Goal: Information Seeking & Learning: Compare options

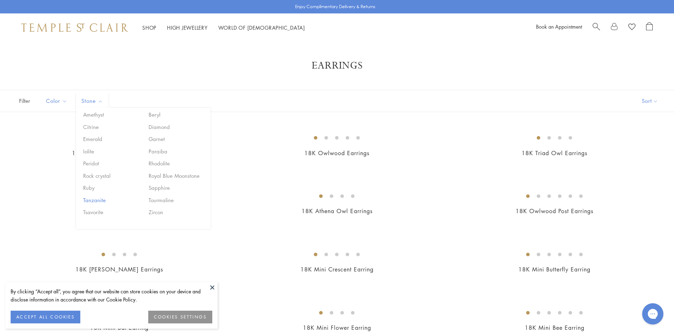
click at [106, 196] on button "Tanzanite" at bounding box center [111, 200] width 60 height 8
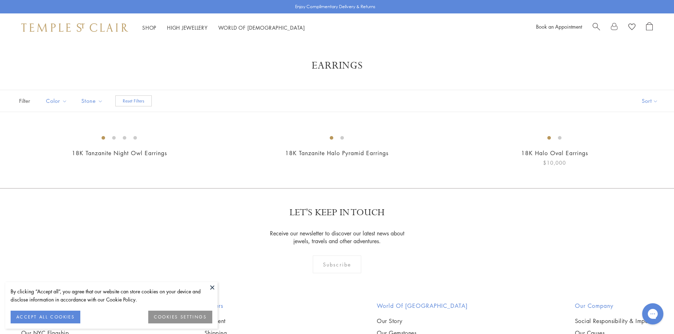
scroll to position [248, 0]
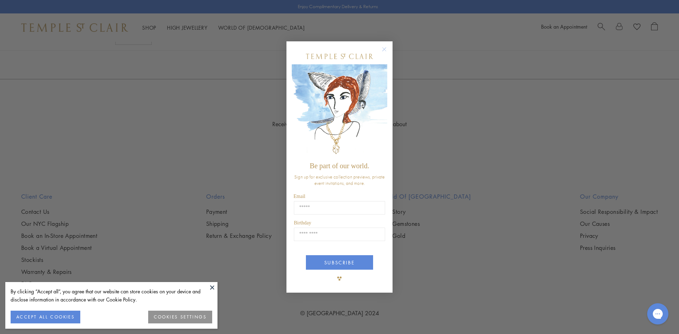
click at [383, 50] on circle "Close dialog" at bounding box center [384, 49] width 8 height 8
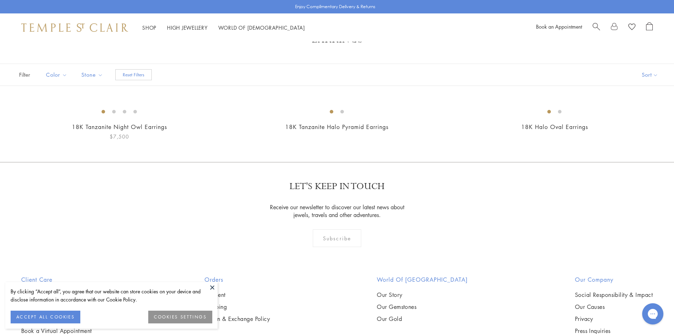
scroll to position [0, 0]
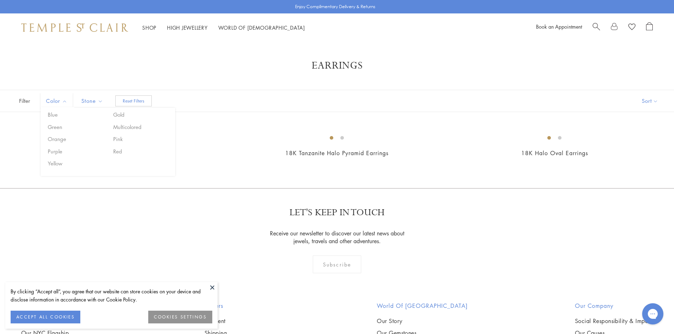
click at [24, 101] on span "Filter" at bounding box center [17, 101] width 35 height 22
click at [147, 101] on button "Reset Filters" at bounding box center [133, 100] width 36 height 11
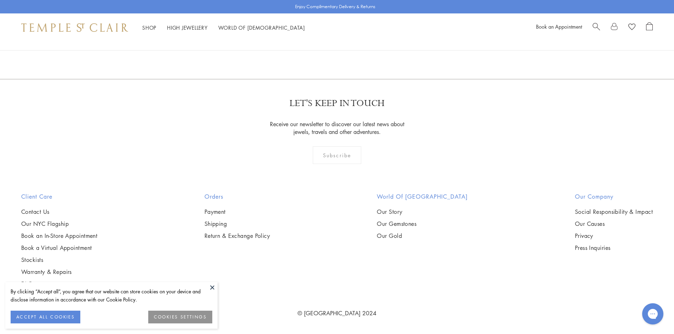
scroll to position [4491, 0]
click at [373, 51] on link at bounding box center [372, 40] width 22 height 19
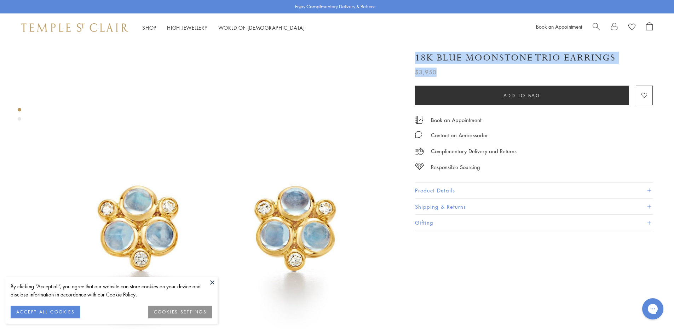
drag, startPoint x: 439, startPoint y: 74, endPoint x: 414, endPoint y: 54, distance: 31.4
click at [414, 54] on div "18K Blue Moonstone Trio Earrings $3,950 Once thought to be moonlight captured m…" at bounding box center [529, 138] width 248 height 186
copy div "18K Blue Moonstone Trio Earrings $3,950"
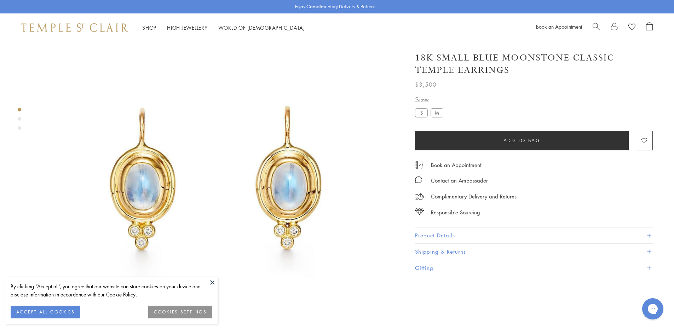
drag, startPoint x: 438, startPoint y: 84, endPoint x: 409, endPoint y: 54, distance: 41.5
click at [409, 54] on div "18K Small Blue Moonstone Classic Temple Earrings $3,500 The 18K Classic Temple …" at bounding box center [529, 161] width 248 height 232
copy div "18K Small Blue Moonstone Classic Temple Earrings $3,500"
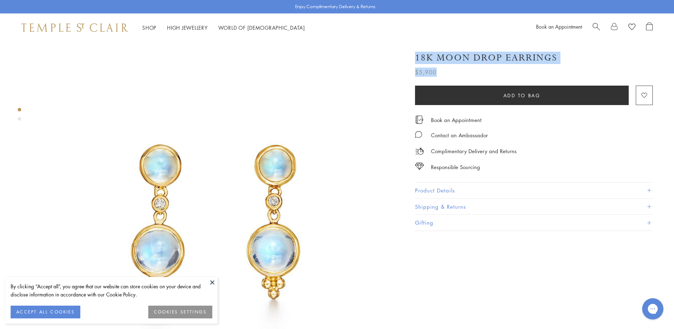
drag, startPoint x: 452, startPoint y: 72, endPoint x: 416, endPoint y: 55, distance: 40.0
click at [416, 55] on div "18K Moon Drop Earrings $5,900 Once thought to be moonlight captured magically i…" at bounding box center [534, 61] width 238 height 32
copy div "18K Moon Drop Earrings $5,900"
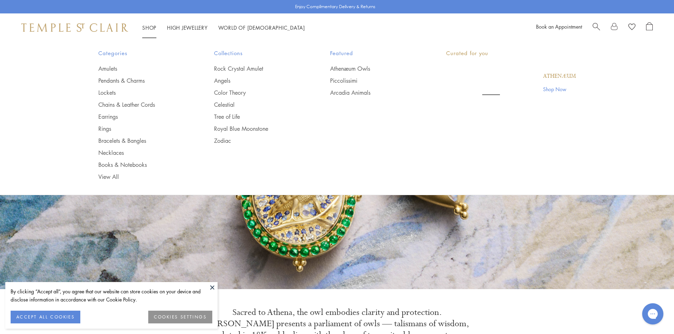
click at [154, 25] on link "Shop Shop" at bounding box center [149, 27] width 14 height 7
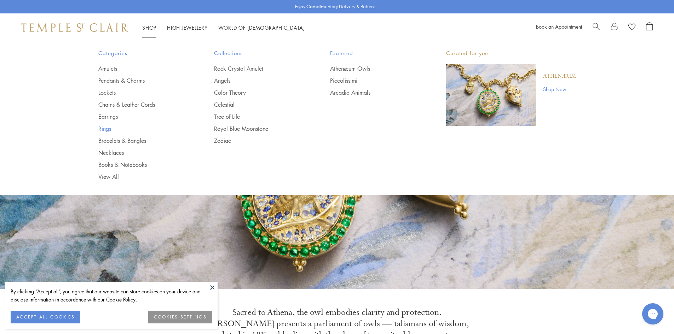
click at [110, 128] on link "Rings" at bounding box center [142, 129] width 88 height 8
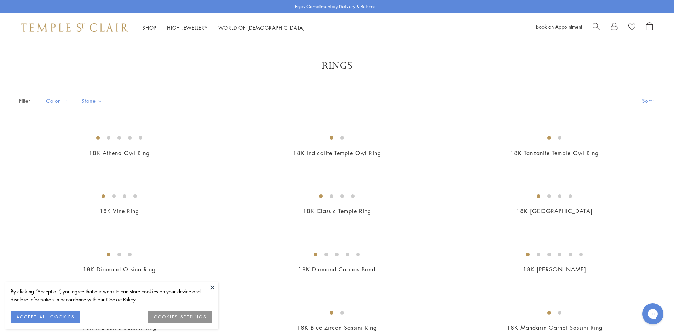
click at [93, 97] on span "Stone" at bounding box center [93, 101] width 30 height 9
drag, startPoint x: 93, startPoint y: 103, endPoint x: 132, endPoint y: 104, distance: 39.3
click at [132, 104] on div "Filter Sort Color Blue Gold Green Multicolored Orange Pink Purple Red Yellow" at bounding box center [337, 101] width 674 height 22
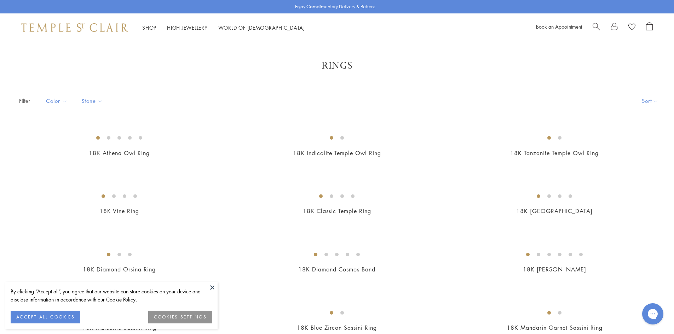
click at [592, 28] on span "Search" at bounding box center [595, 25] width 7 height 7
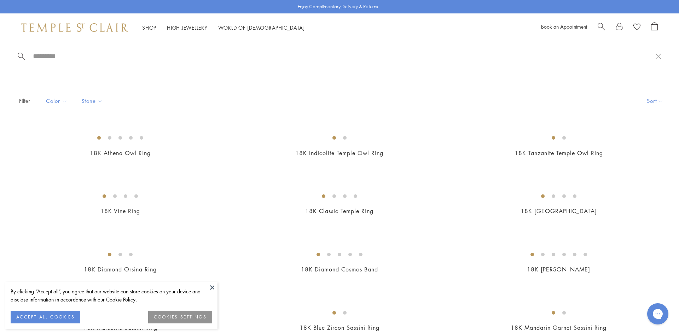
click at [211, 288] on button at bounding box center [212, 287] width 11 height 11
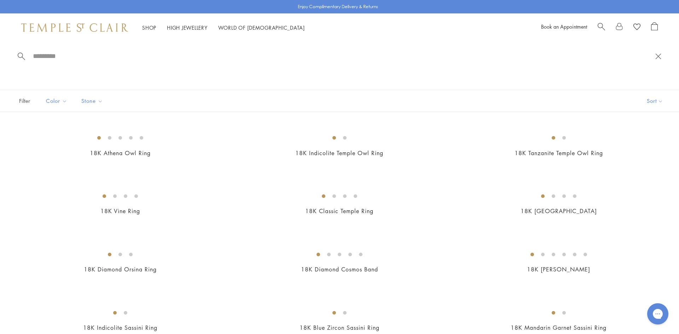
click at [660, 56] on button at bounding box center [658, 56] width 6 height 7
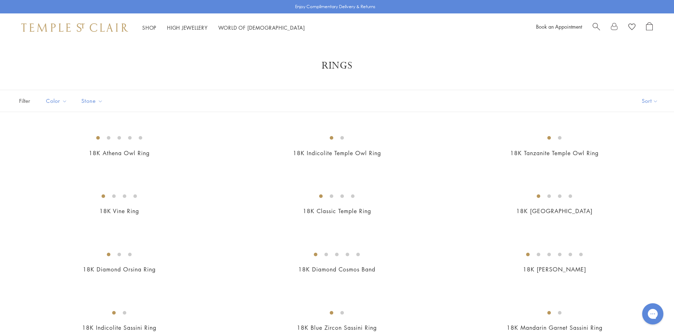
click at [598, 26] on span "Search" at bounding box center [595, 25] width 7 height 7
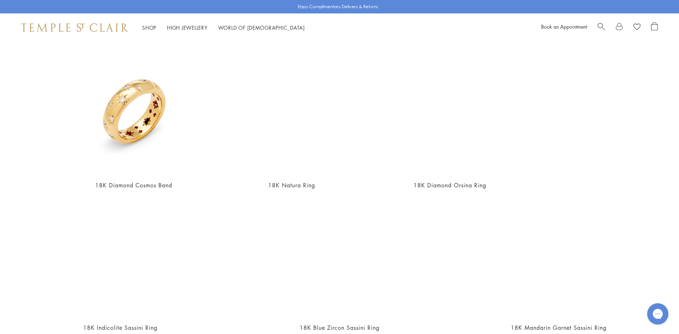
scroll to position [404, 0]
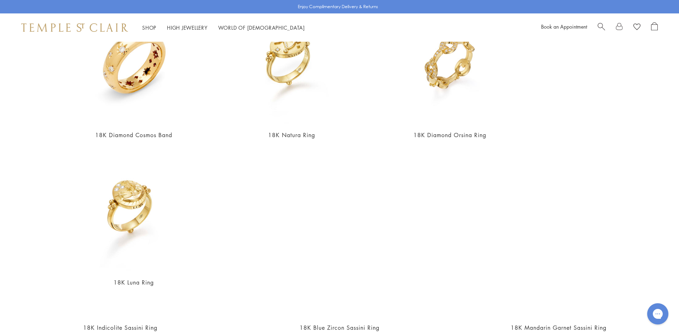
type input "**********"
